Goal: Information Seeking & Learning: Compare options

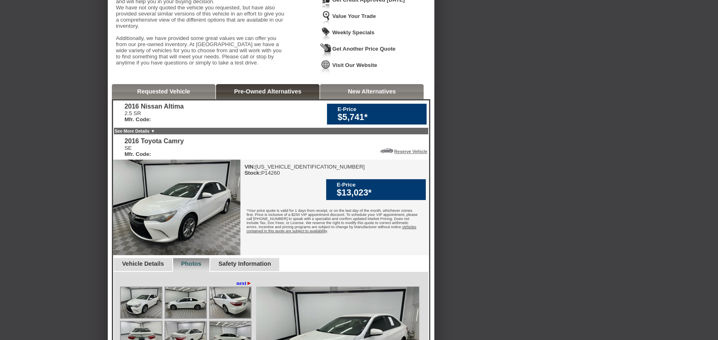
scroll to position [42, 0]
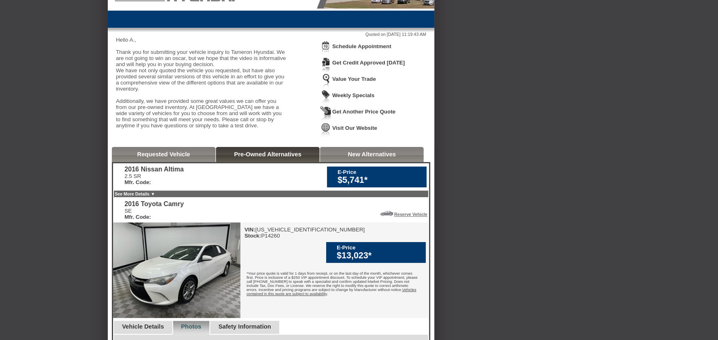
click at [286, 158] on link "Pre-Owned Alternatives" at bounding box center [267, 154] width 67 height 7
click at [353, 185] on div "$5,741*" at bounding box center [380, 180] width 85 height 10
click at [174, 158] on link "Requested Vehicle" at bounding box center [163, 154] width 53 height 7
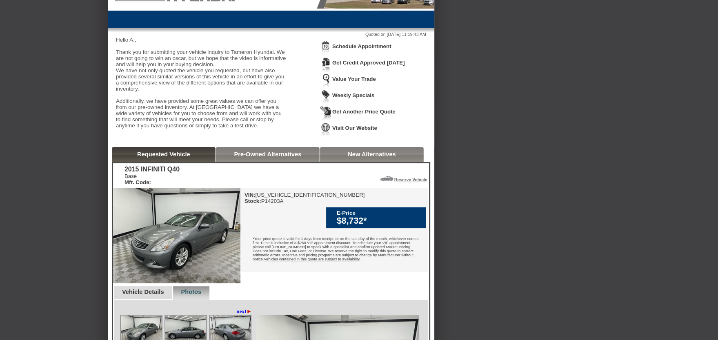
scroll to position [0, 0]
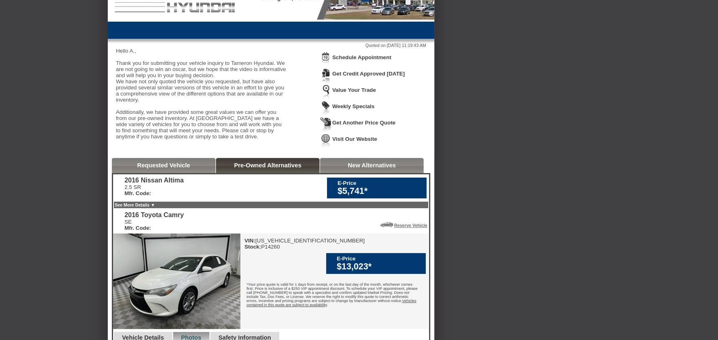
scroll to position [45, 0]
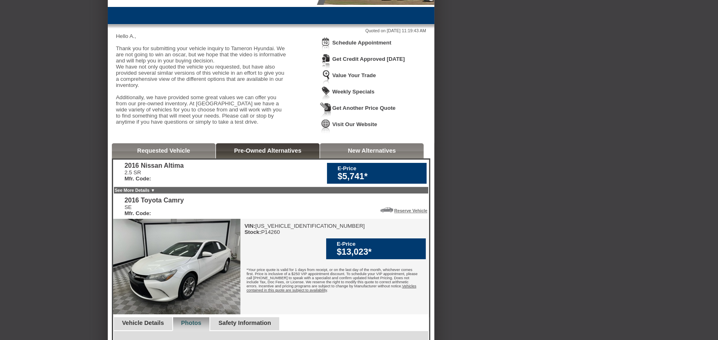
click at [366, 182] on div "$5,741*" at bounding box center [380, 177] width 85 height 10
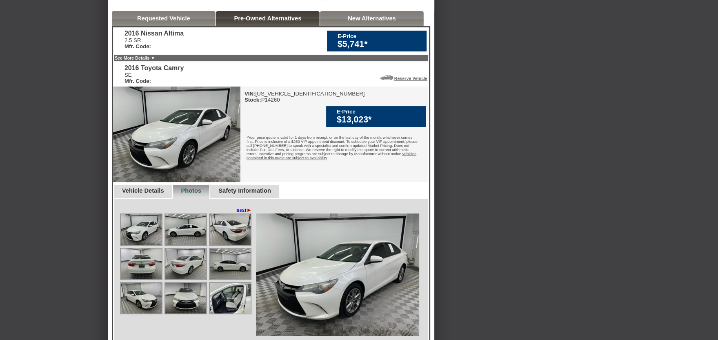
scroll to position [0, 0]
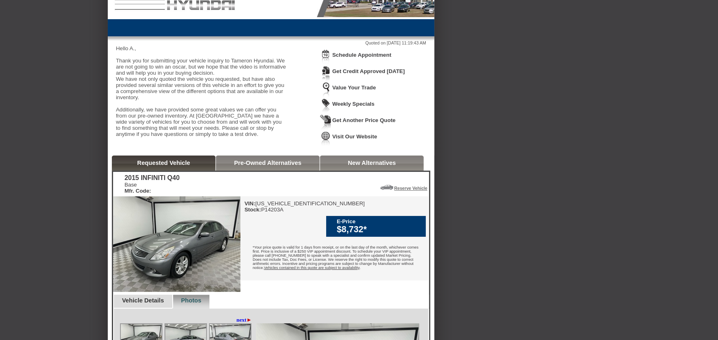
scroll to position [136, 0]
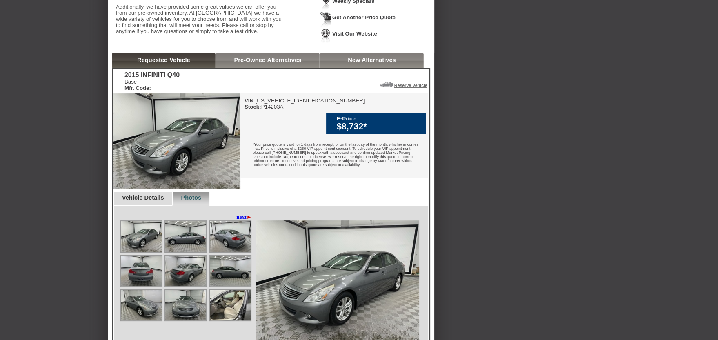
click at [194, 252] on img at bounding box center [185, 236] width 41 height 31
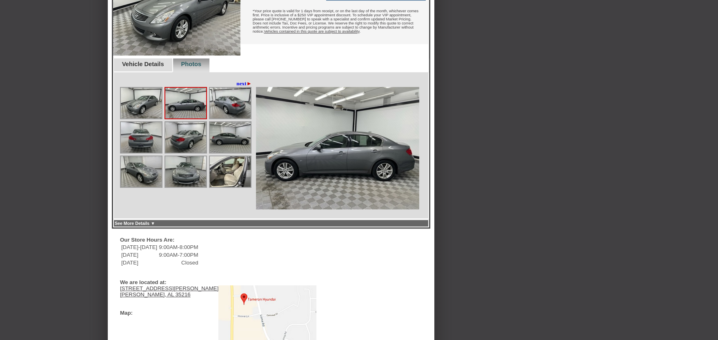
scroll to position [272, 0]
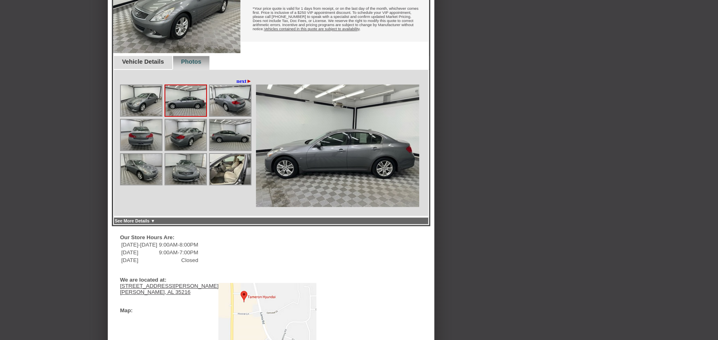
click at [371, 188] on img at bounding box center [337, 146] width 163 height 123
